Goal: Task Accomplishment & Management: Manage account settings

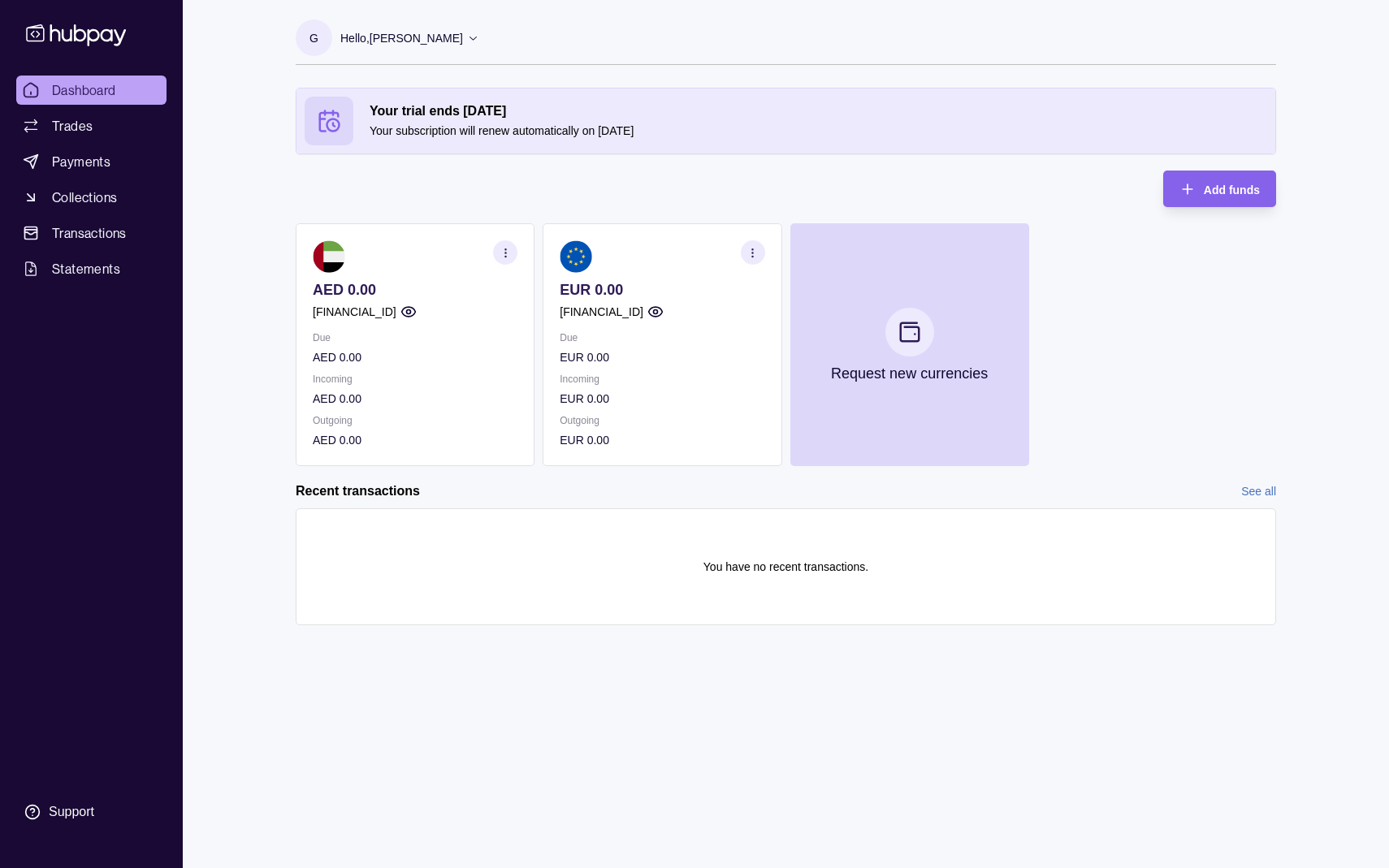
click at [748, 248] on icon "button" at bounding box center [752, 253] width 12 height 12
click at [676, 485] on div "Recent transactions See all" at bounding box center [786, 492] width 980 height 18
click at [699, 700] on div "G Hello, Gaye [PERSON_NAME] Industry FZCO Account Terms and conditions Privacy …" at bounding box center [786, 434] width 1045 height 868
click at [437, 34] on p "Hello, [PERSON_NAME]" at bounding box center [401, 39] width 123 height 18
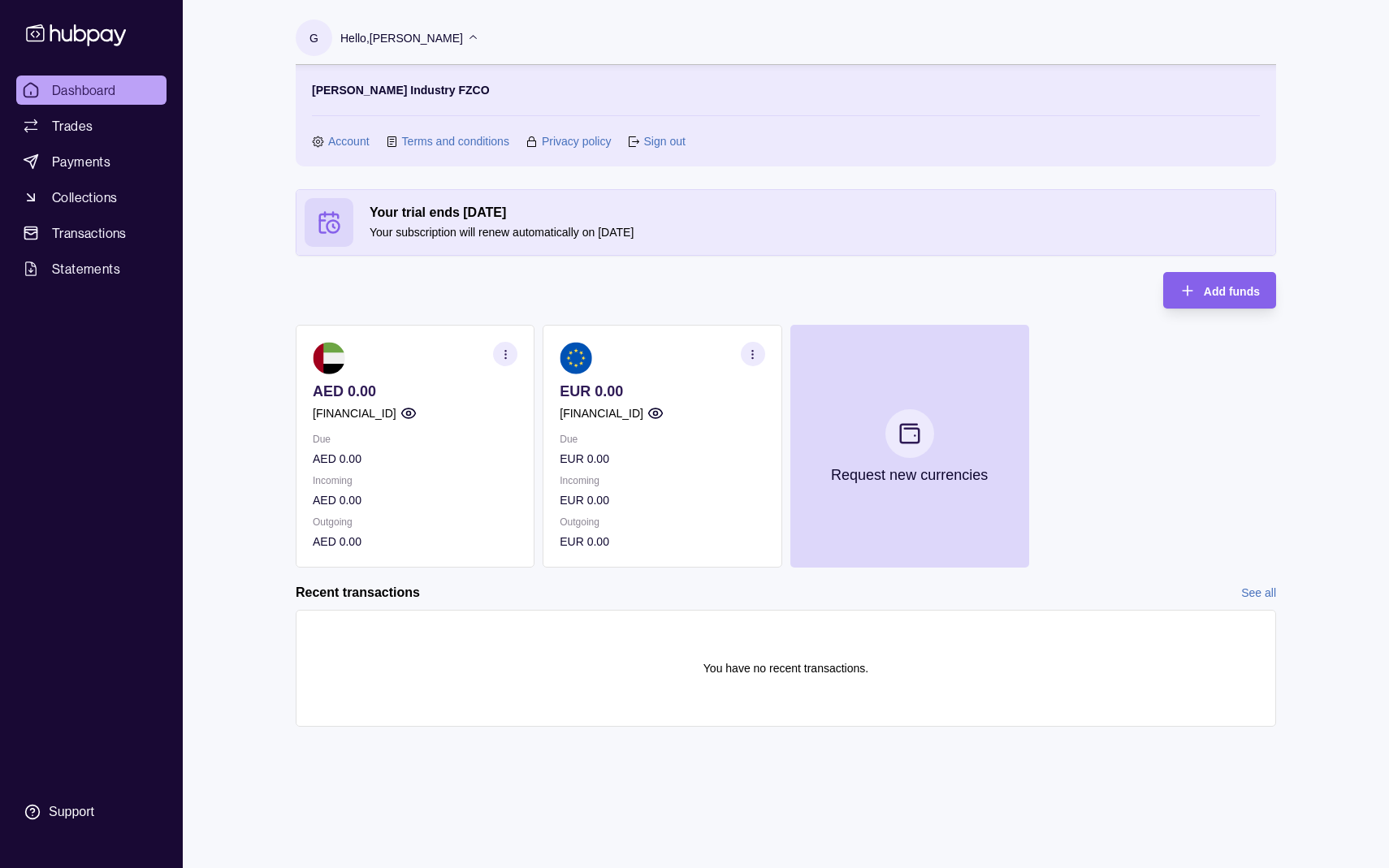
click at [1279, 429] on section "Your trial ends [DATE] Your subscription will renew automatically on [DATE] Add…" at bounding box center [786, 474] width 1045 height 570
click at [339, 142] on link "Account" at bounding box center [348, 142] width 41 height 18
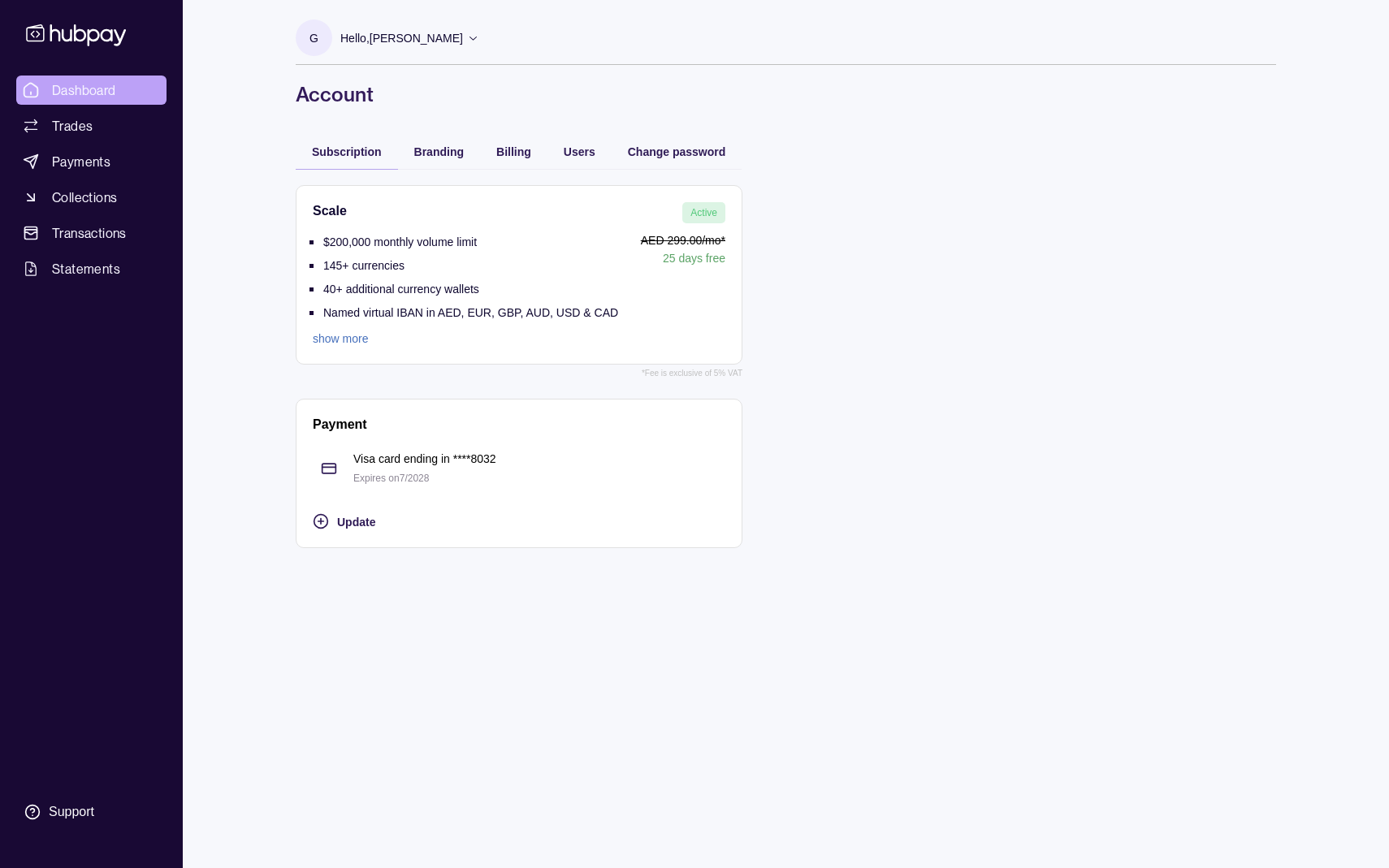
click at [60, 84] on span "Dashboard" at bounding box center [84, 91] width 64 height 20
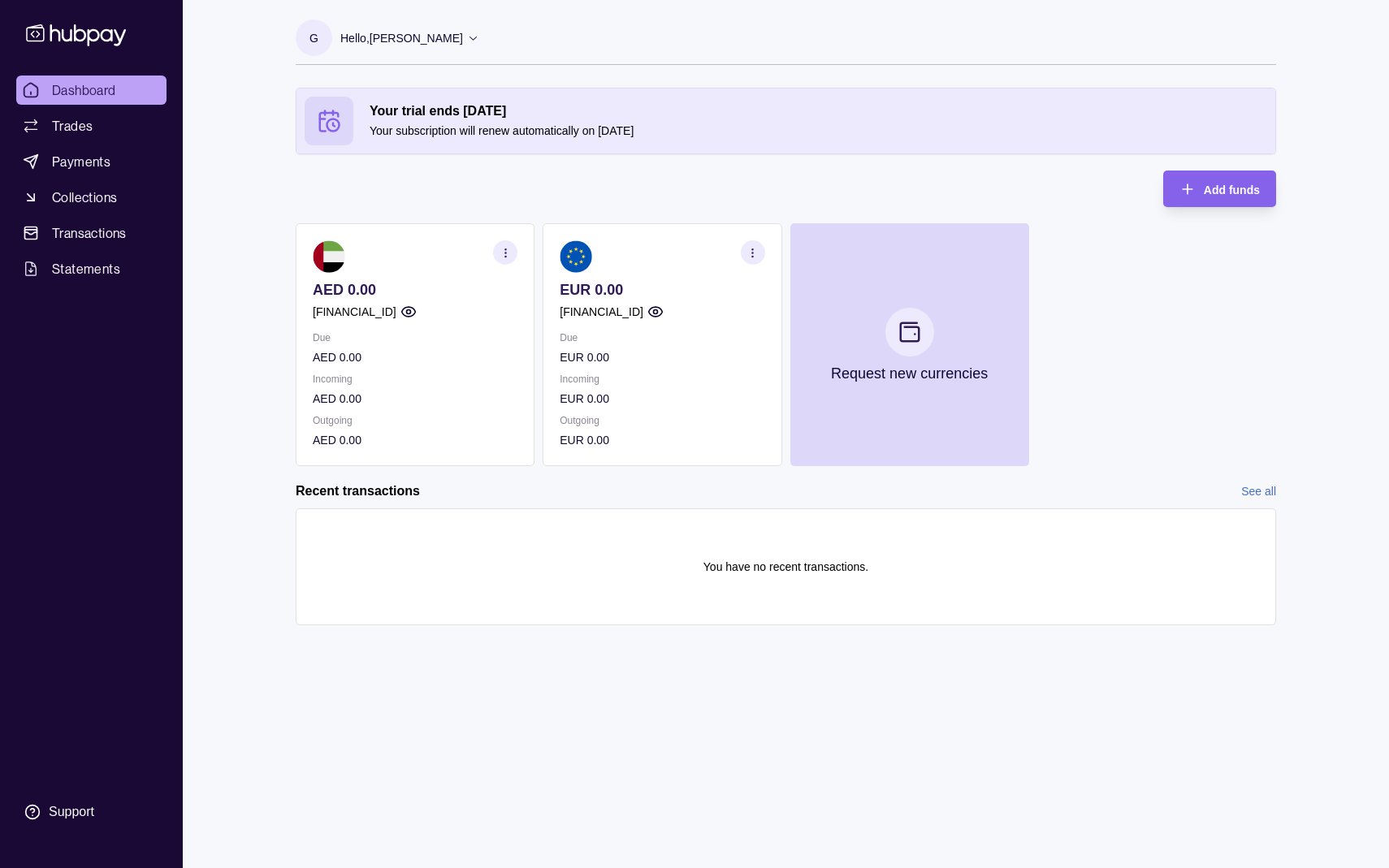
click at [664, 313] on icon "button" at bounding box center [656, 312] width 16 height 16
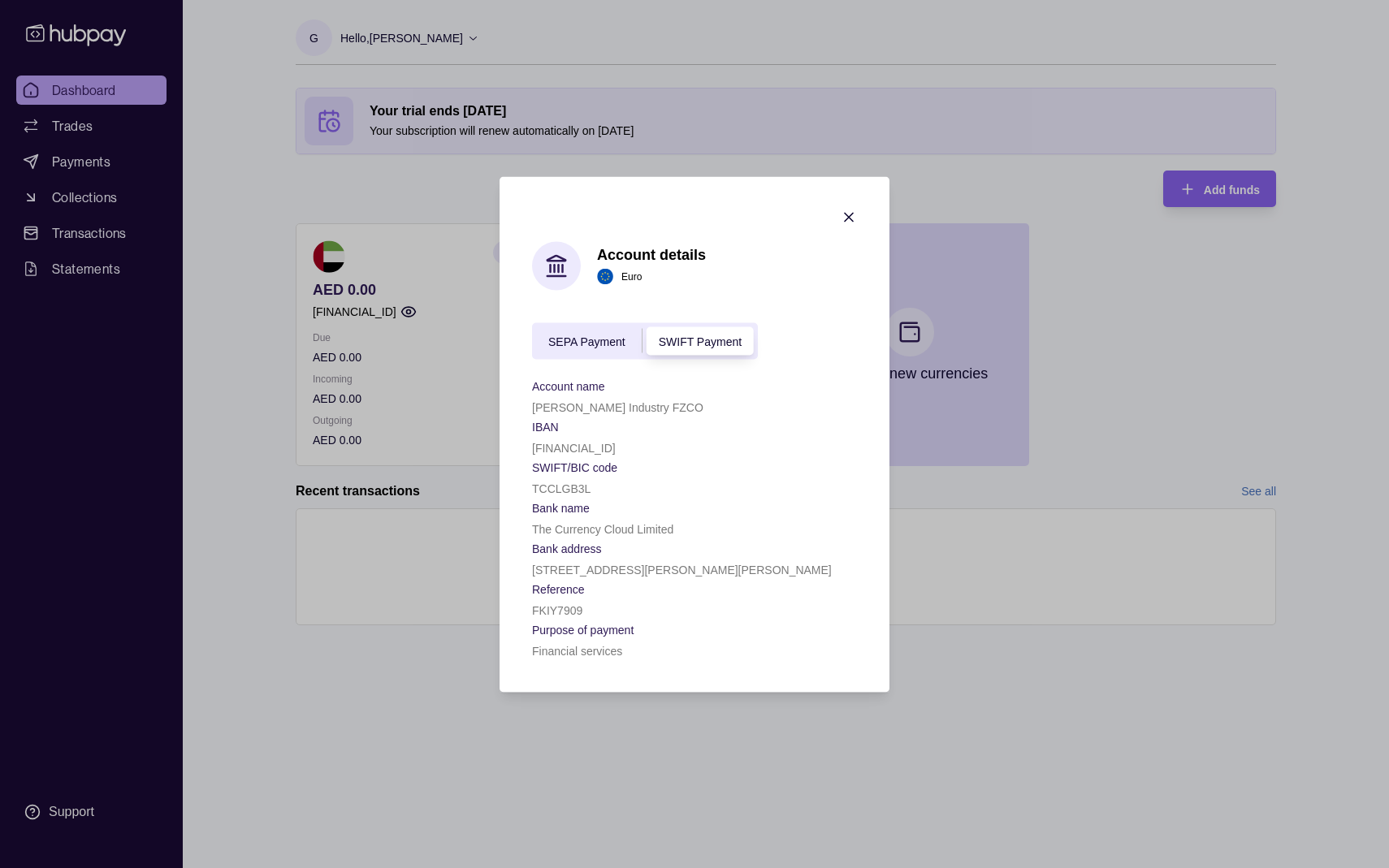
click at [854, 211] on icon "button" at bounding box center [849, 217] width 16 height 16
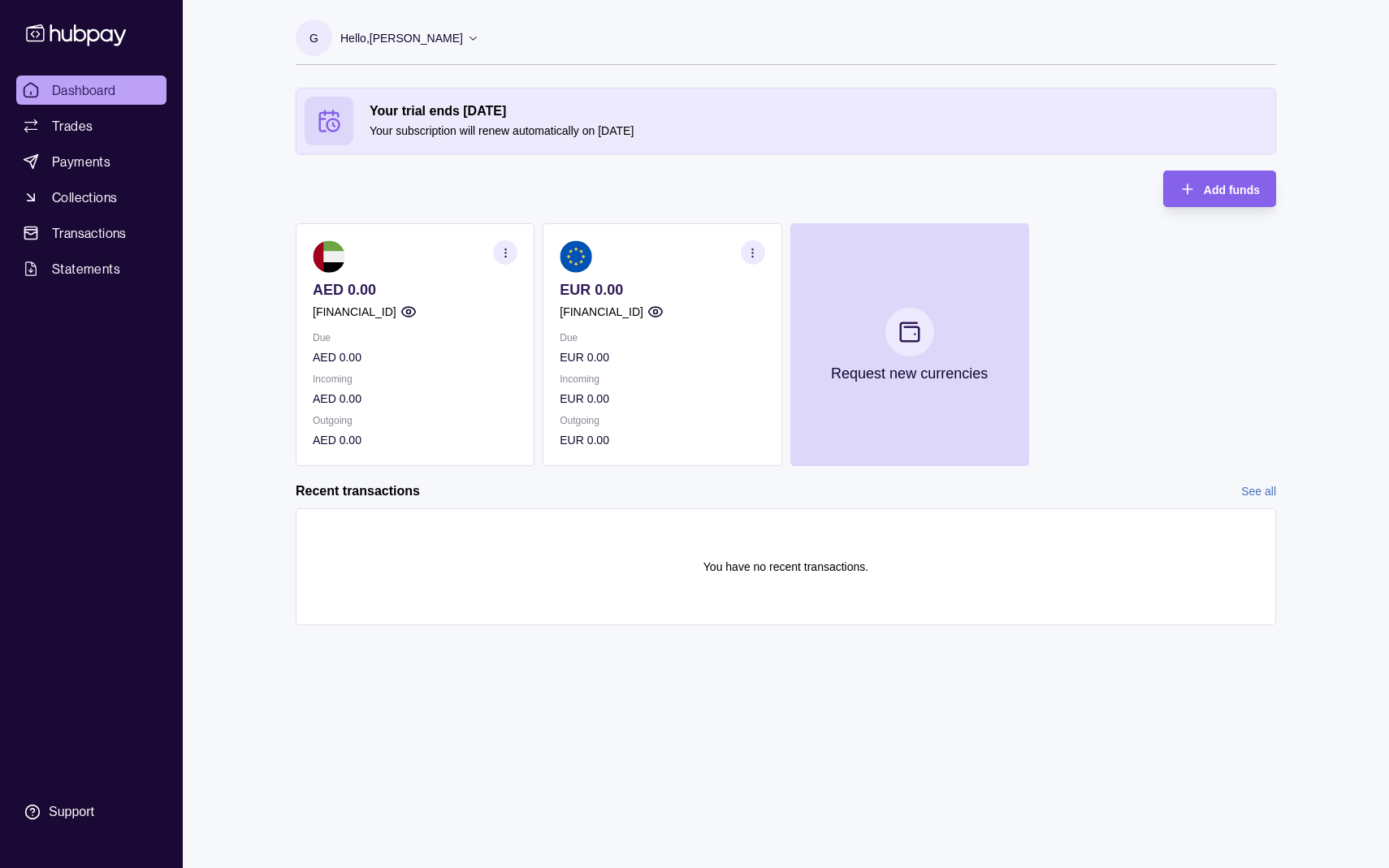
click at [643, 310] on p "[FINANCIAL_ID]" at bounding box center [601, 312] width 84 height 18
click at [565, 313] on p "[FINANCIAL_ID]" at bounding box center [601, 312] width 84 height 18
click at [657, 313] on circle "button" at bounding box center [655, 312] width 4 height 4
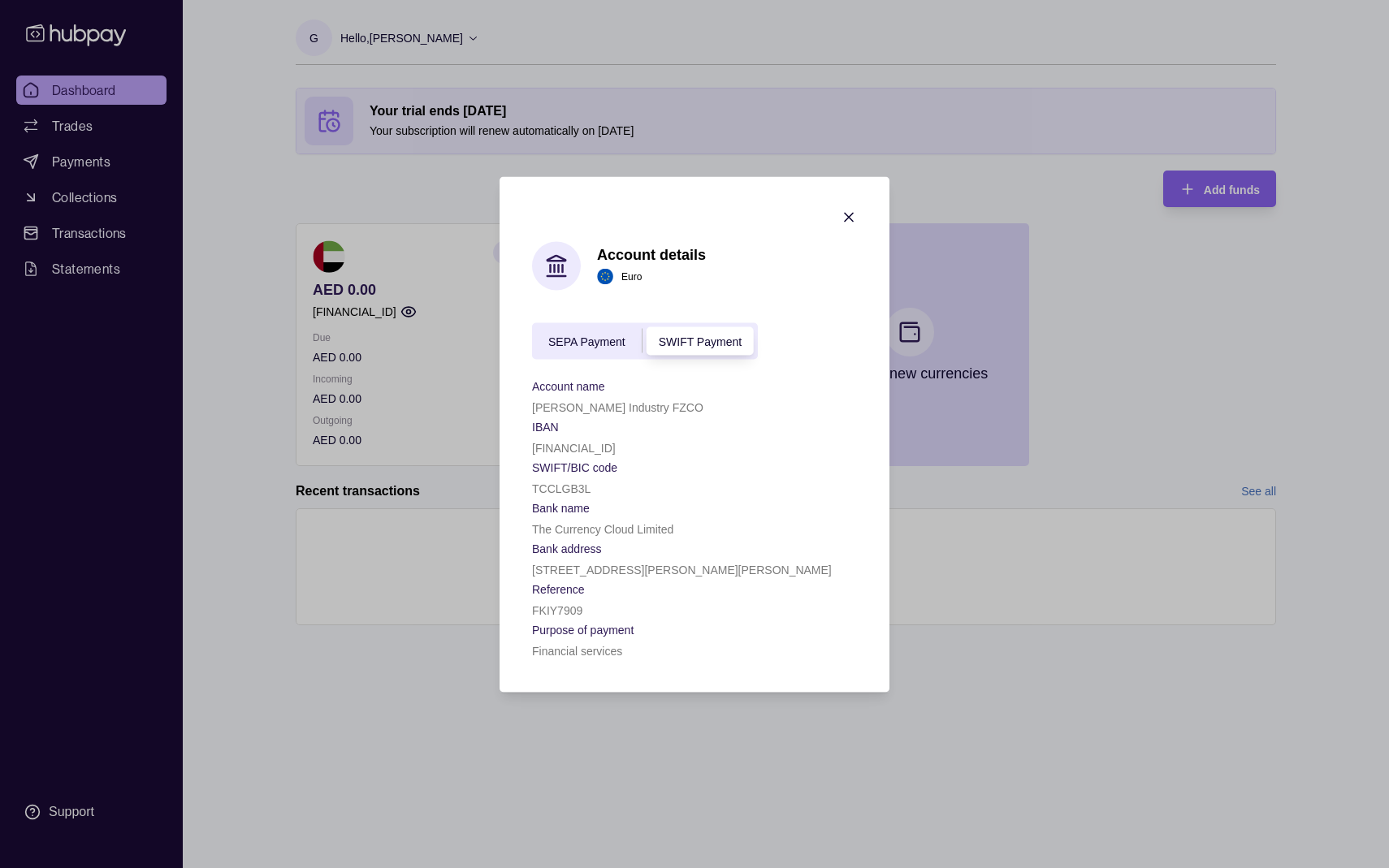
click at [599, 441] on p "[FINANCIAL_ID]" at bounding box center [574, 448] width 84 height 13
click at [642, 438] on div "[FINANCIAL_ID]" at bounding box center [694, 447] width 325 height 20
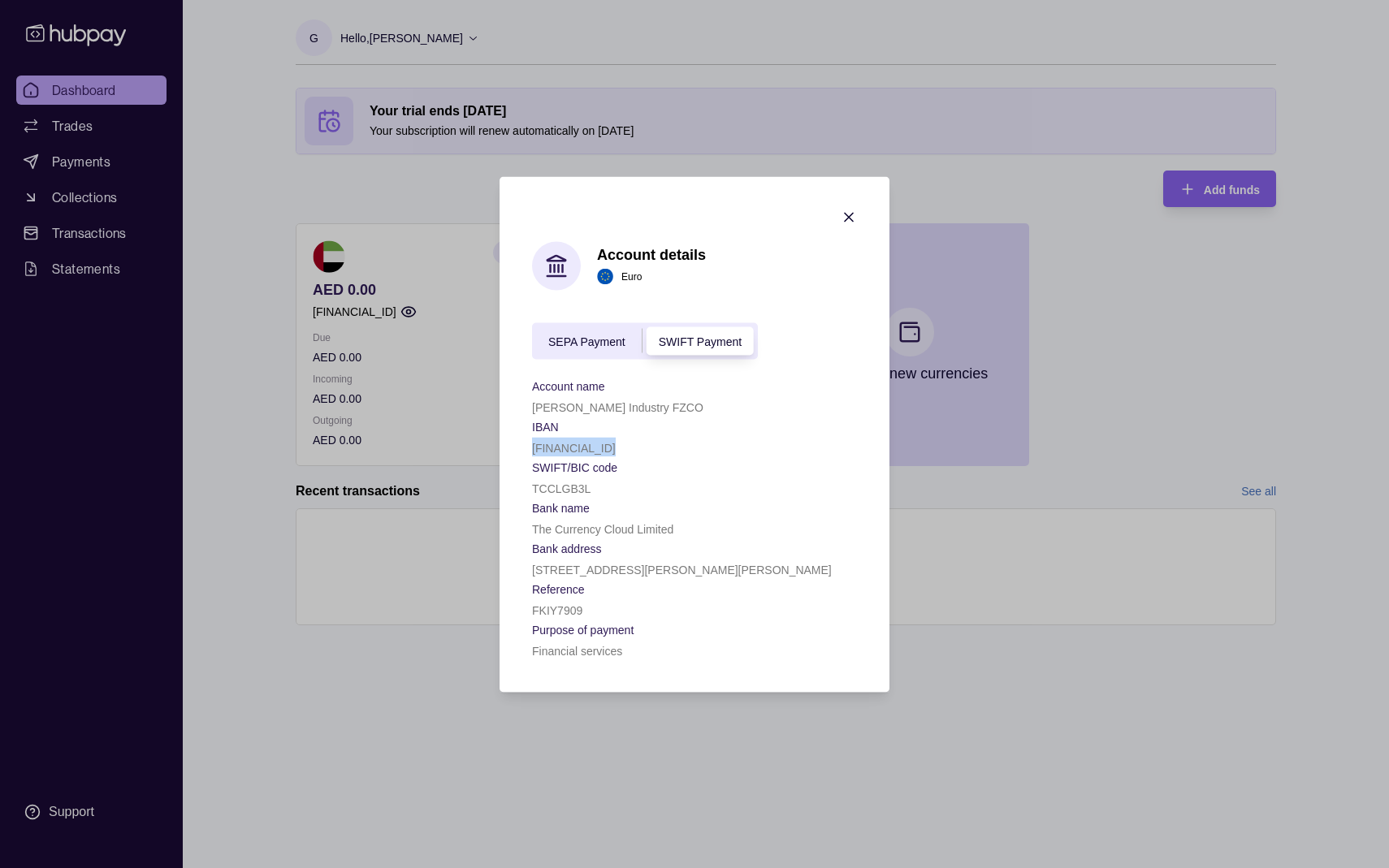
click at [668, 438] on div "[FINANCIAL_ID]" at bounding box center [694, 447] width 325 height 20
click at [620, 421] on section "IBAN" at bounding box center [694, 426] width 325 height 20
drag, startPoint x: 535, startPoint y: 446, endPoint x: 677, endPoint y: 444, distance: 142.0
click at [616, 444] on p "[FINANCIAL_ID]" at bounding box center [574, 448] width 84 height 13
copy p "[FINANCIAL_ID]"
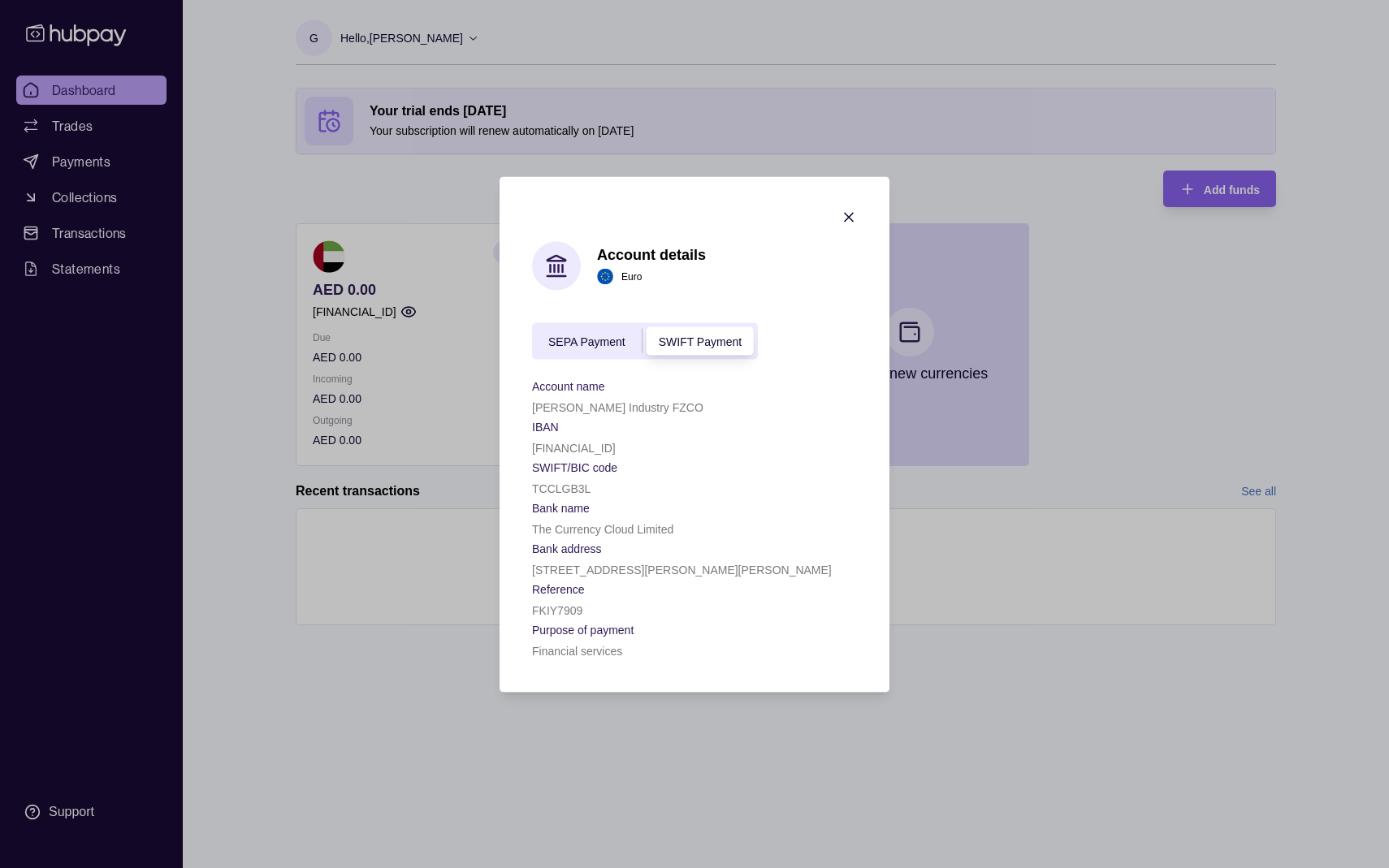
click at [573, 346] on span "SEPA Payment" at bounding box center [587, 342] width 77 height 13
click at [669, 348] on span "SWIFT Payment" at bounding box center [700, 342] width 83 height 13
click at [590, 324] on div "SEPA Payment SWIFT Payment" at bounding box center [645, 341] width 226 height 36
click at [595, 338] on div "SEPA Payment" at bounding box center [587, 341] width 110 height 20
click at [707, 344] on span "SWIFT Payment" at bounding box center [700, 342] width 83 height 13
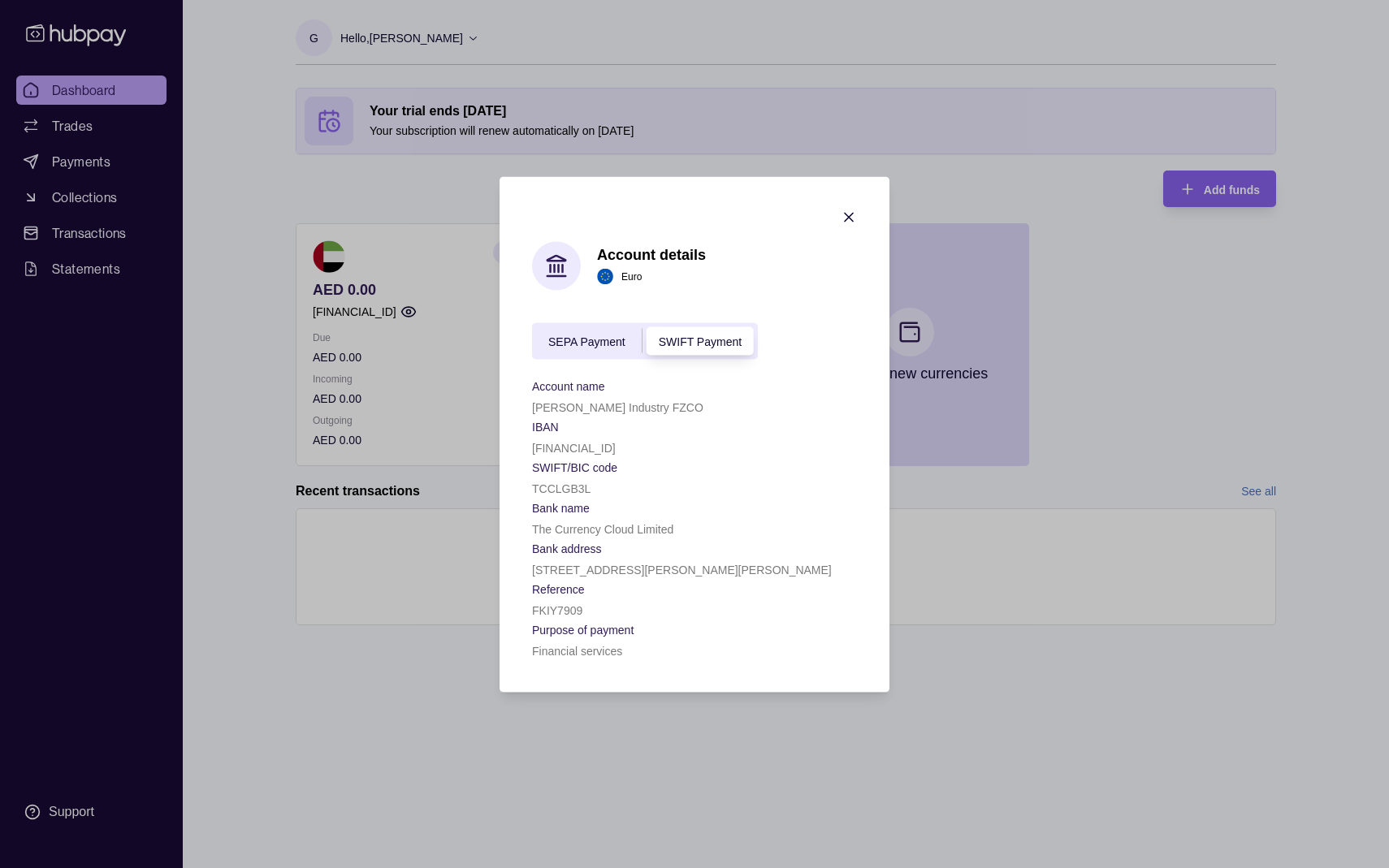
click at [849, 213] on icon "button" at bounding box center [849, 217] width 16 height 16
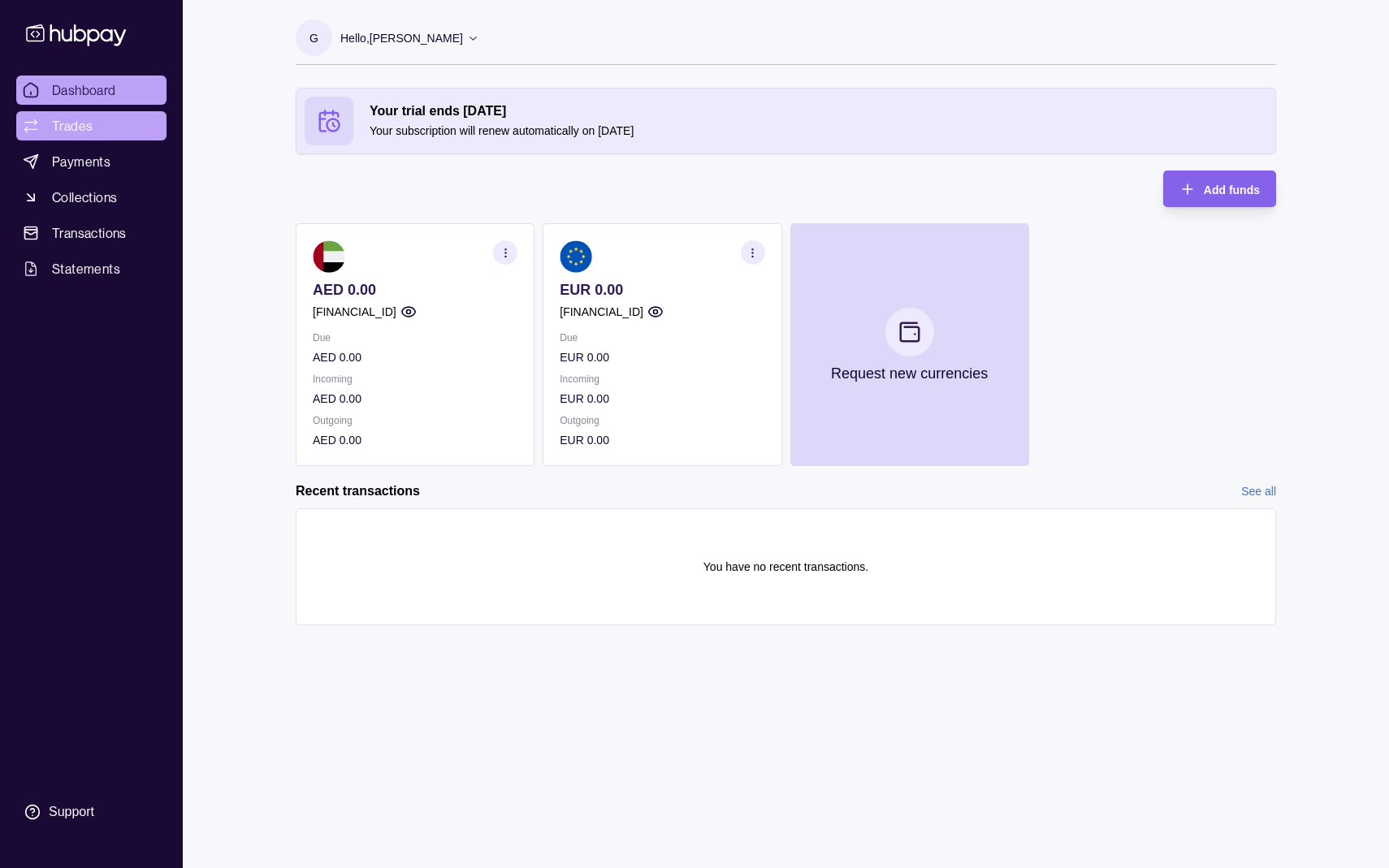
click at [87, 122] on span "Trades" at bounding box center [72, 126] width 40 height 20
click at [98, 89] on span "Dashboard" at bounding box center [84, 91] width 64 height 20
click at [382, 31] on p "Hello, [PERSON_NAME]" at bounding box center [401, 39] width 123 height 18
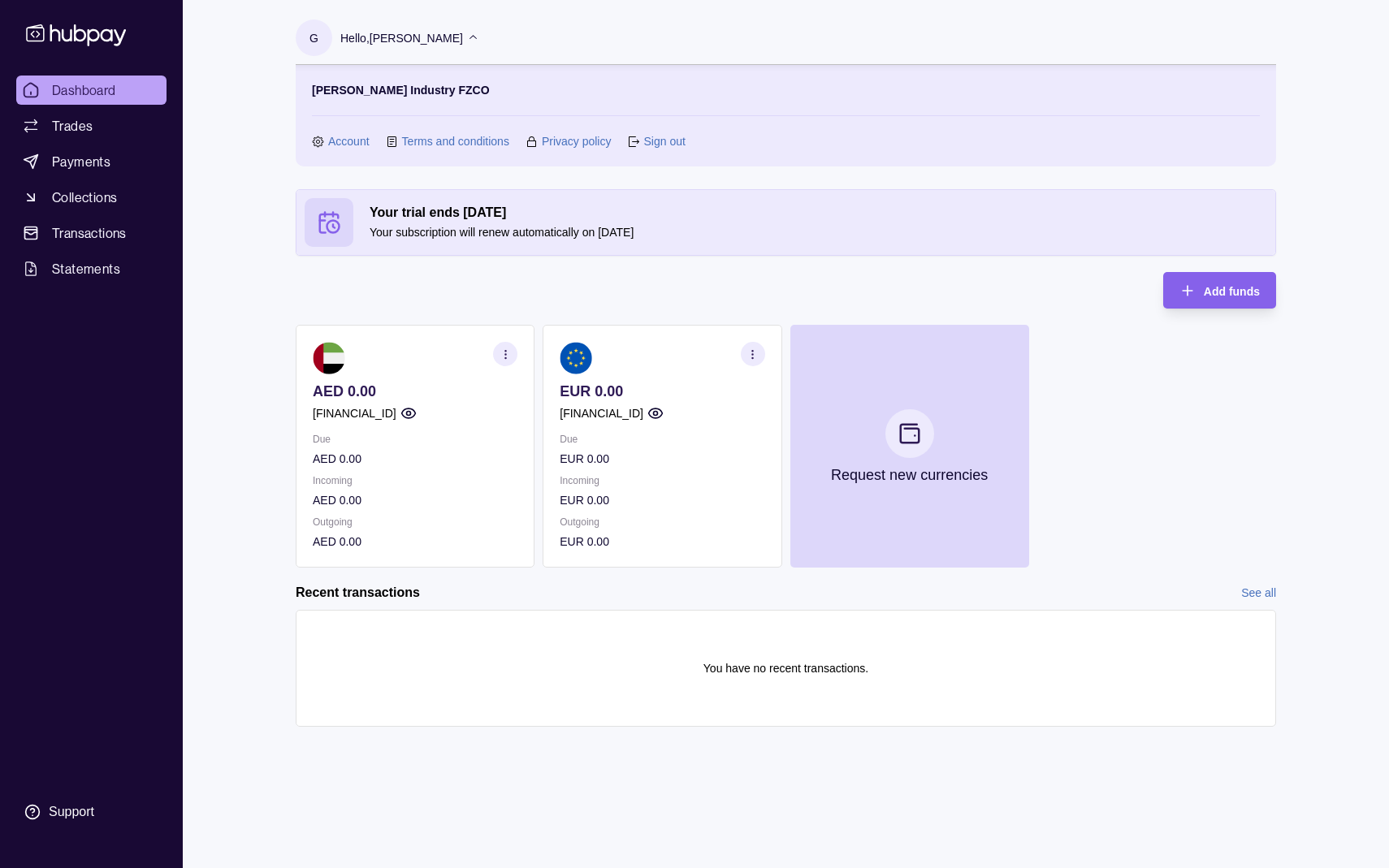
click at [381, 33] on p "Hello, [PERSON_NAME]" at bounding box center [401, 39] width 123 height 18
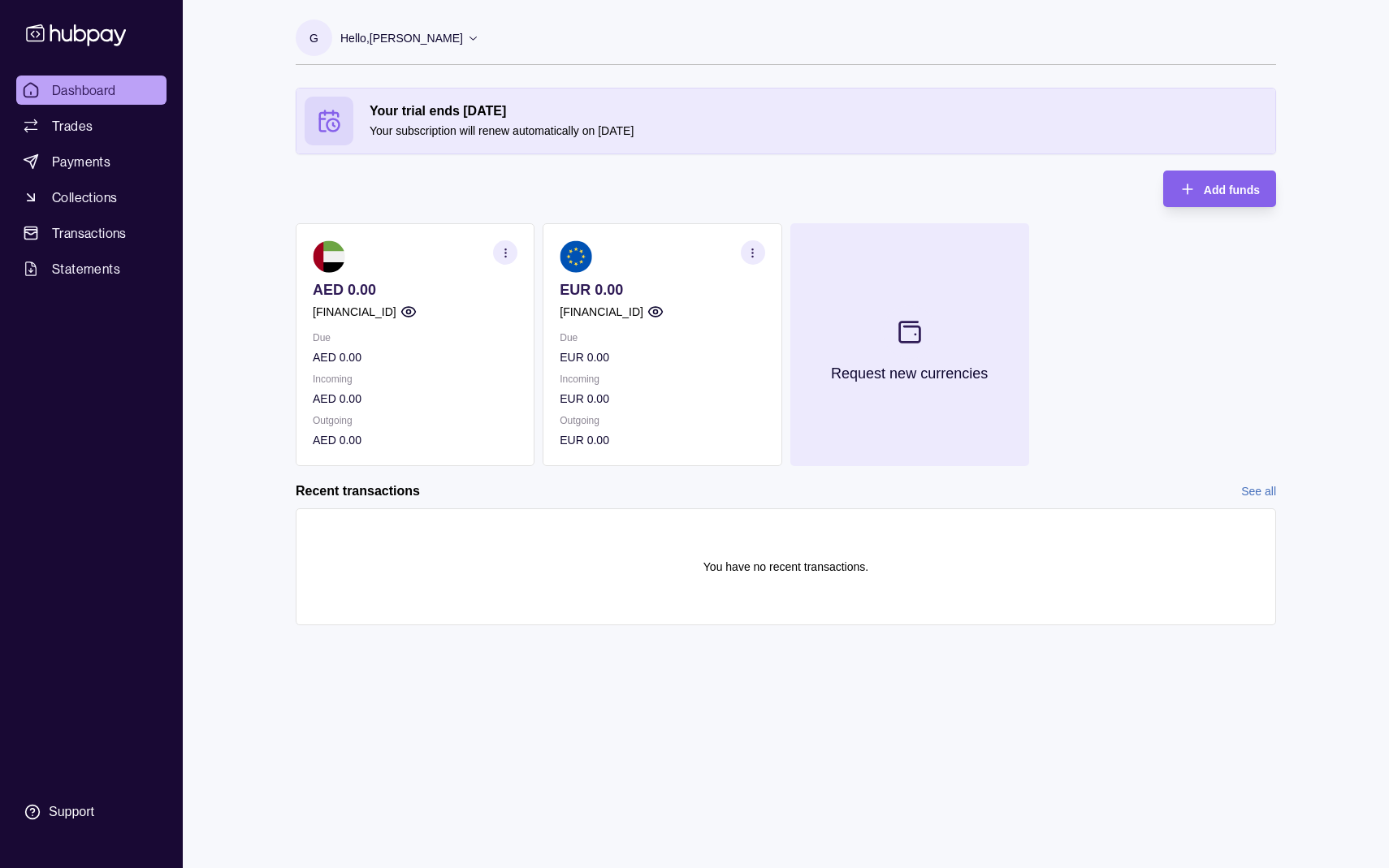
click at [912, 332] on icon at bounding box center [910, 332] width 27 height 27
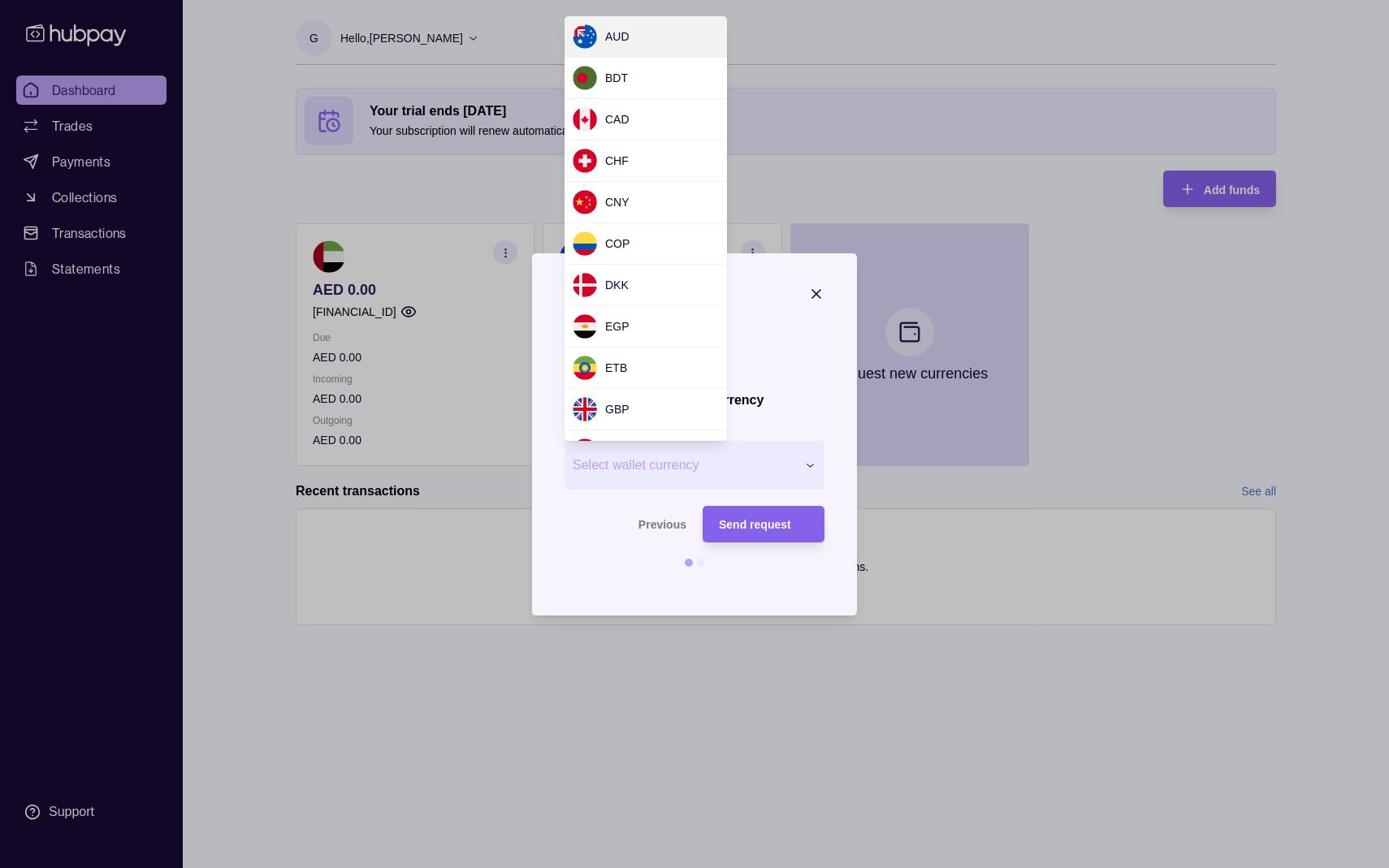
click at [776, 867] on div "Request new currency Wallet * Select wallet currency *** *** *** *** *** *** **…" at bounding box center [694, 868] width 1389 height 0
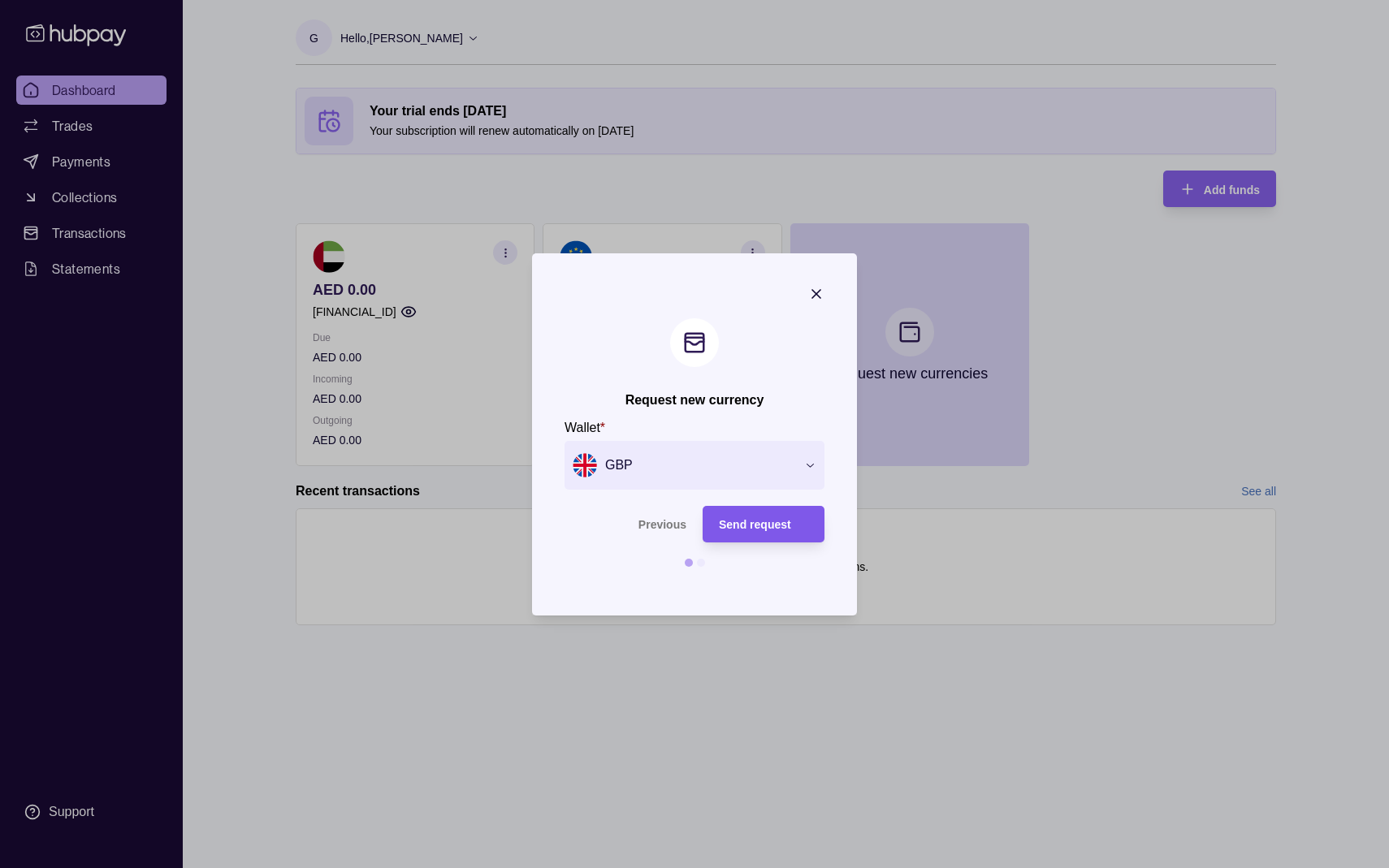
click at [783, 527] on span "Send request" at bounding box center [755, 525] width 72 height 13
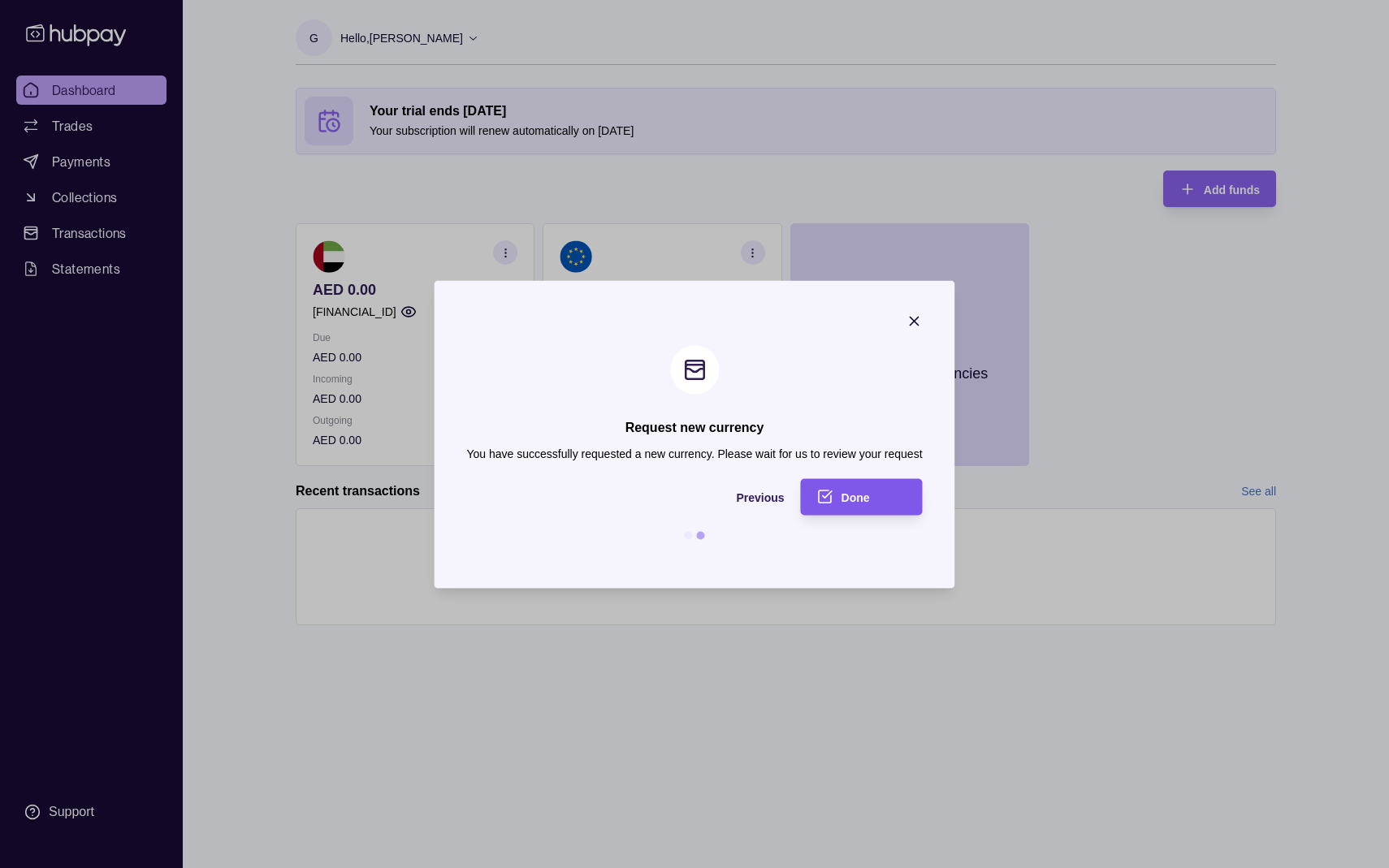
click at [878, 499] on div "Done" at bounding box center [874, 497] width 65 height 20
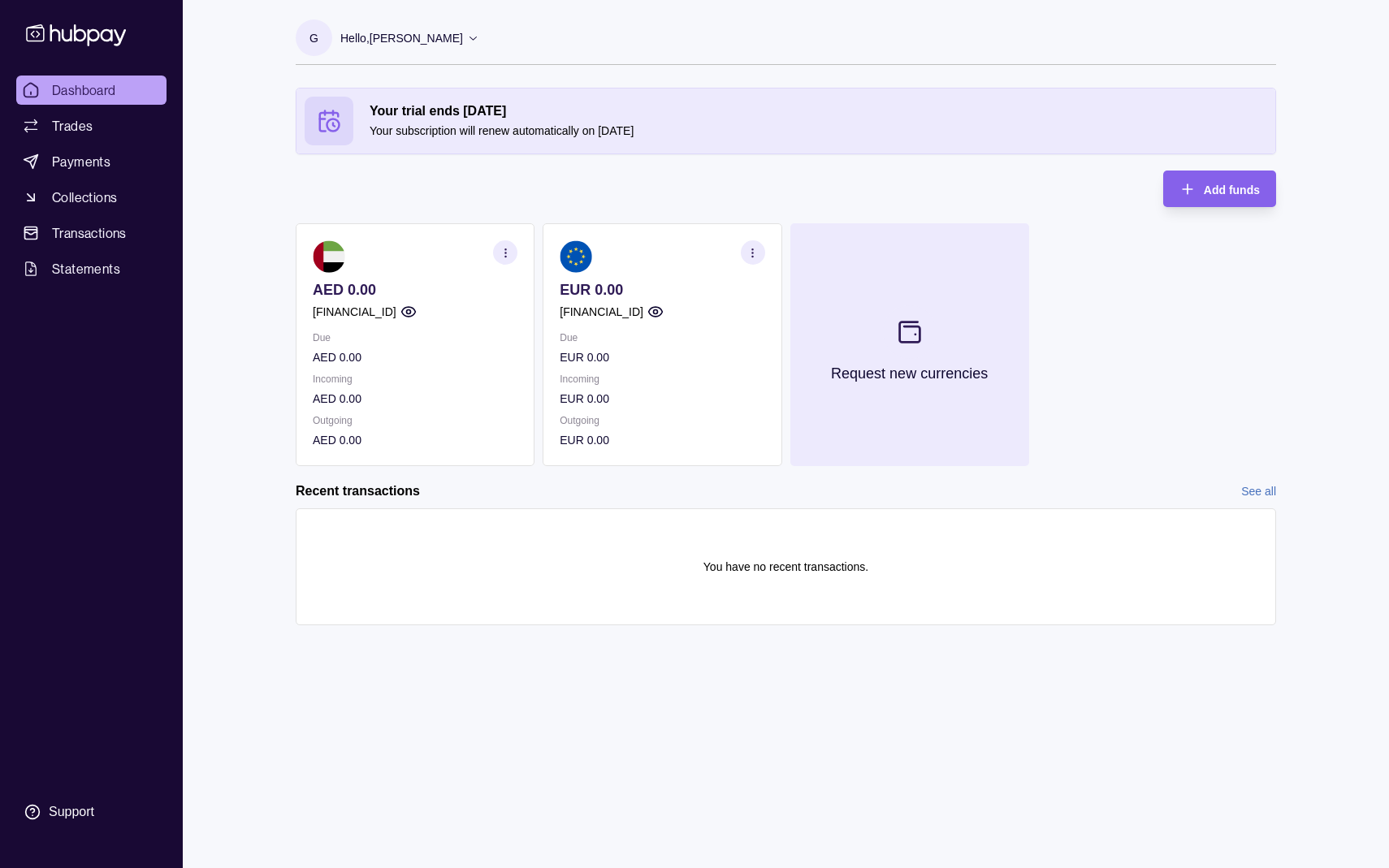
click at [907, 352] on section at bounding box center [910, 332] width 54 height 54
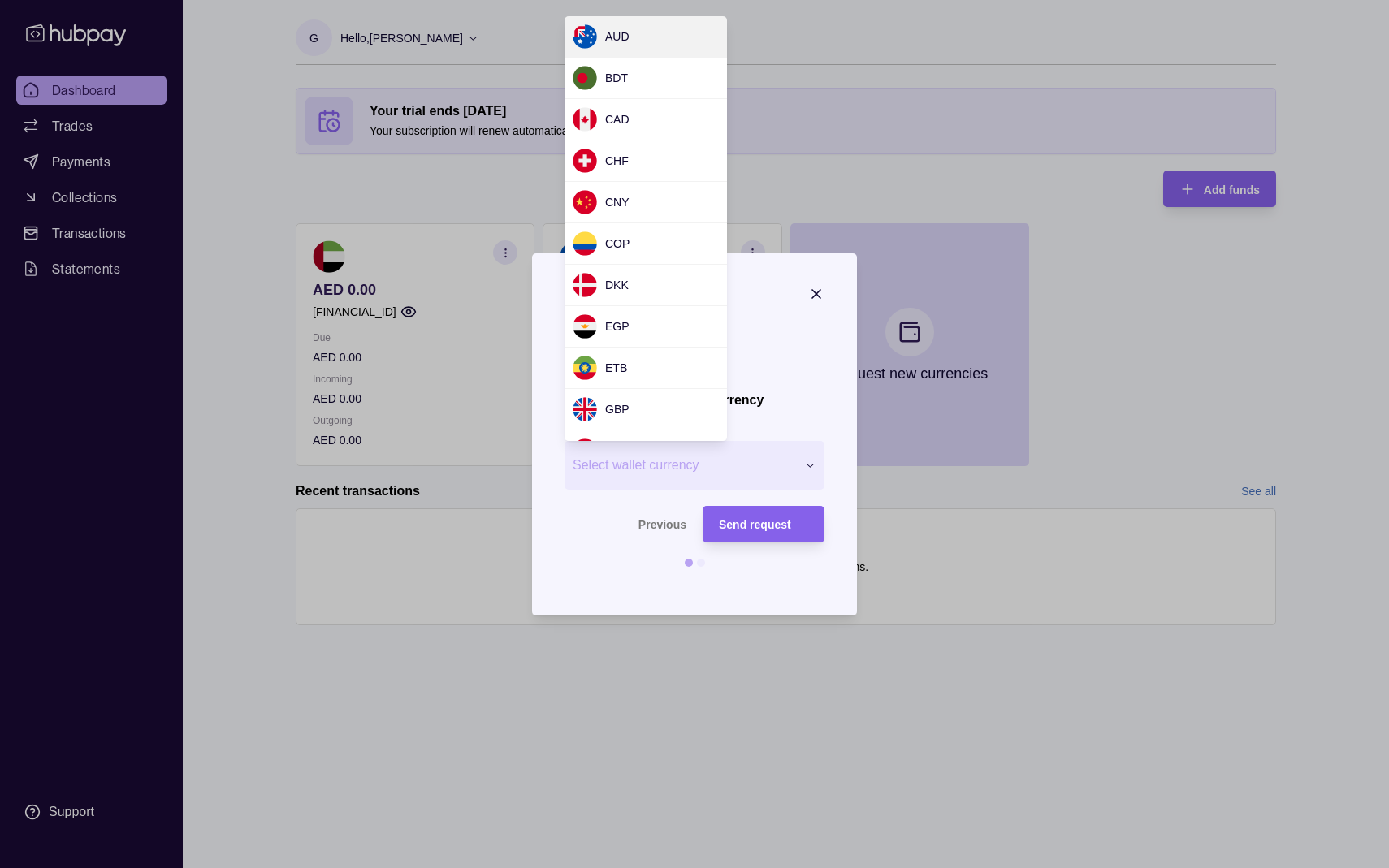
click at [694, 867] on div "Request new currency Wallet * Select wallet currency *** *** *** *** *** *** **…" at bounding box center [694, 868] width 1389 height 0
click at [825, 867] on div "Request new currency Wallet * Select wallet currency *** *** *** *** *** *** **…" at bounding box center [694, 868] width 1389 height 0
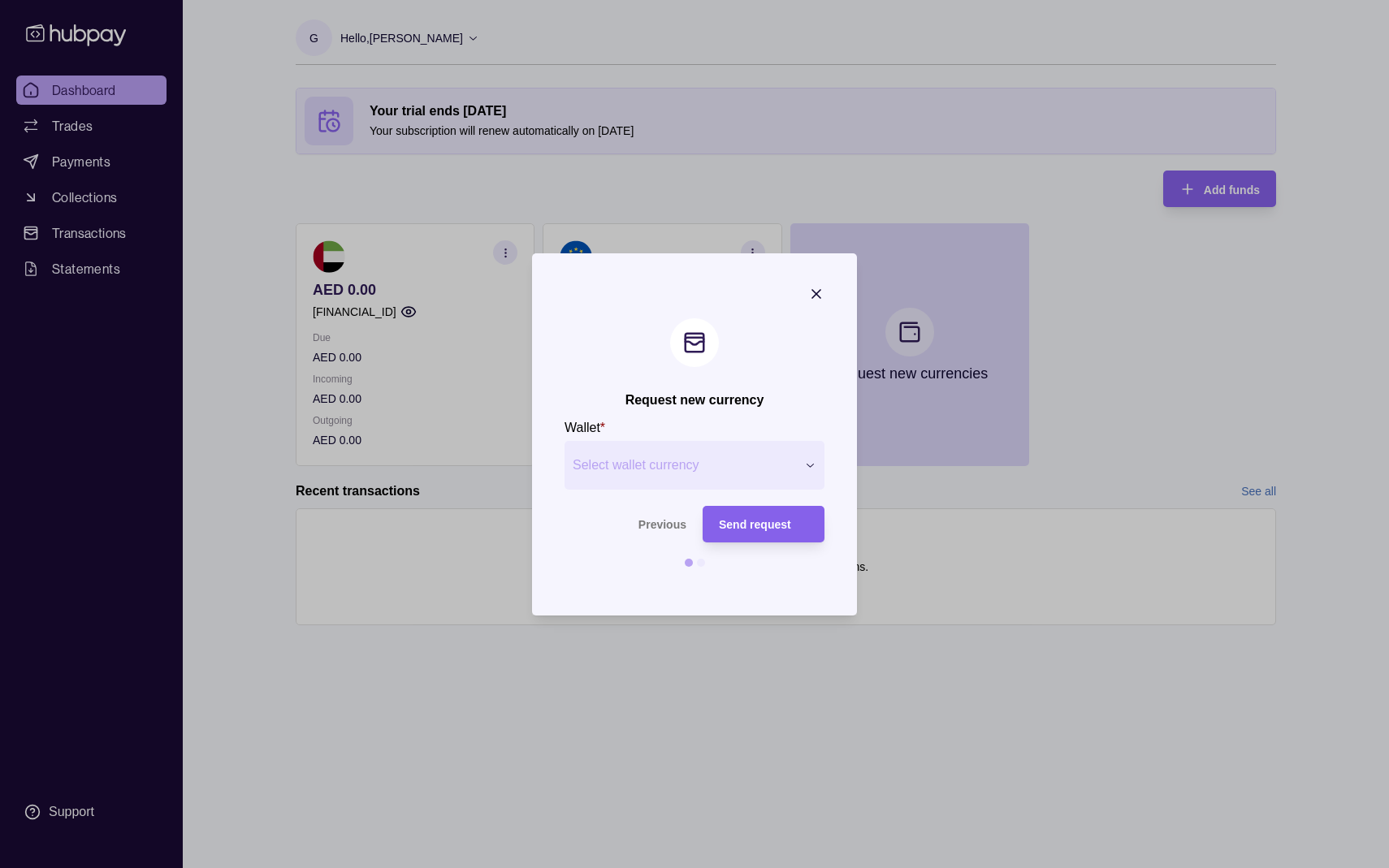
click at [821, 296] on icon "button" at bounding box center [816, 294] width 16 height 16
